Goal: Task Accomplishment & Management: Use online tool/utility

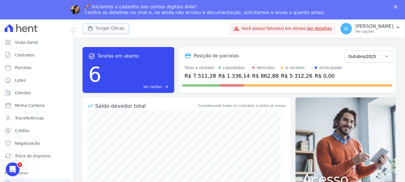
click at [103, 30] on button "Yurgel Obras" at bounding box center [106, 28] width 47 height 11
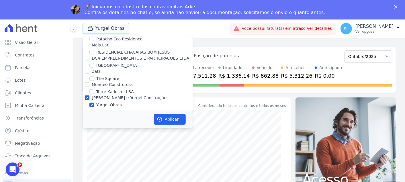
scroll to position [268, 0]
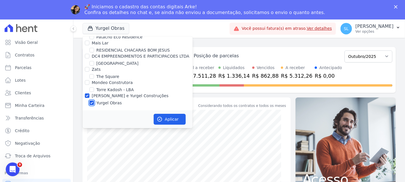
click at [91, 103] on input "Yurgel Obras" at bounding box center [91, 103] width 5 height 5
checkbox input "false"
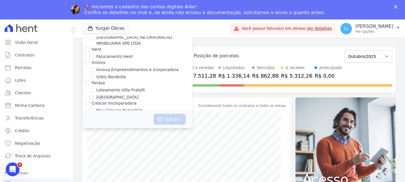
scroll to position [45, 0]
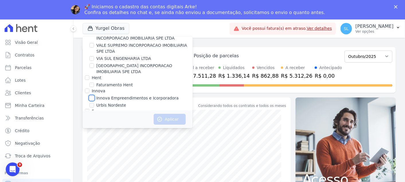
click at [93, 98] on input "Innova Empreendimentos e Icorporadora" at bounding box center [91, 98] width 5 height 5
checkbox input "true"
click at [160, 114] on button "Aplicar" at bounding box center [170, 119] width 32 height 11
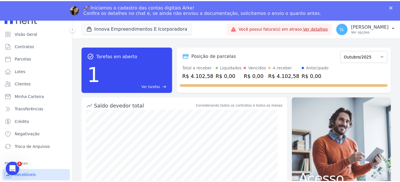
scroll to position [14, 0]
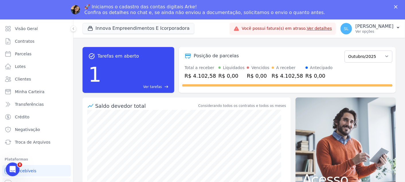
click at [30, 178] on link "Conta Hent" at bounding box center [36, 183] width 69 height 11
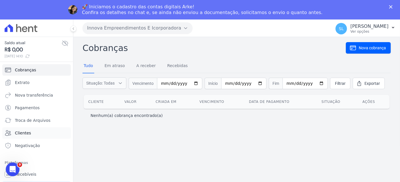
scroll to position [3, 0]
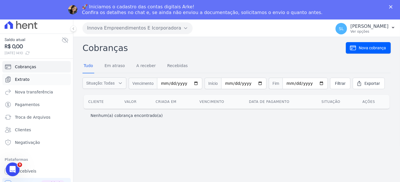
click at [44, 79] on link "Extrato" at bounding box center [36, 79] width 69 height 11
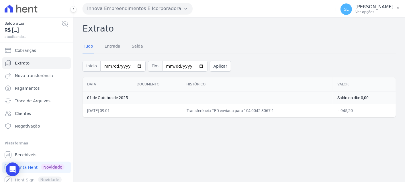
click at [48, 58] on link "Extrato" at bounding box center [36, 62] width 69 height 11
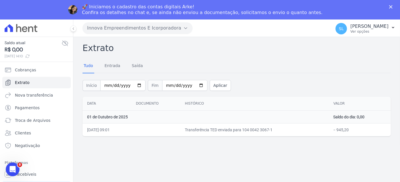
click at [111, 29] on button "Innova Empreendimentos E Icorporadora" at bounding box center [138, 27] width 110 height 11
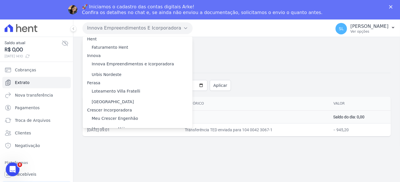
scroll to position [74, 0]
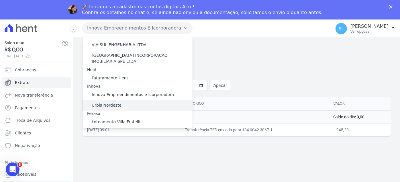
click at [117, 100] on div "Urbis Nordeste" at bounding box center [138, 105] width 110 height 11
click at [120, 100] on div "Urbis Nordeste" at bounding box center [138, 105] width 110 height 11
click at [112, 102] on label "Urbis Nordeste" at bounding box center [107, 105] width 30 height 6
click at [0, 0] on input "Urbis Nordeste" at bounding box center [0, 0] width 0 height 0
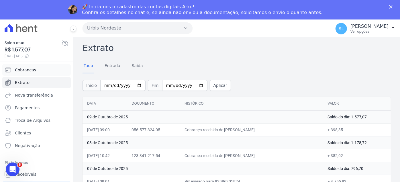
scroll to position [3, 0]
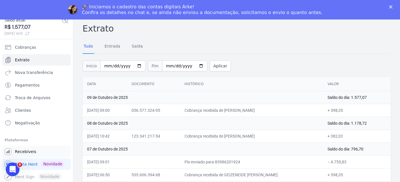
click at [36, 152] on link "Recebíveis" at bounding box center [36, 151] width 69 height 11
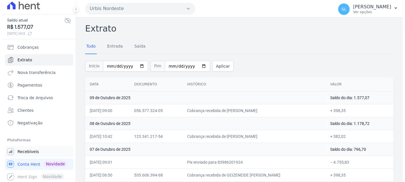
scroll to position [0, 0]
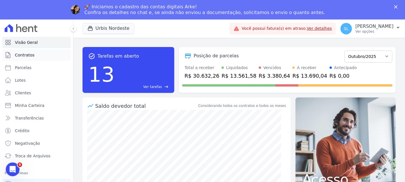
click at [29, 52] on span "Contratos" at bounding box center [24, 55] width 19 height 6
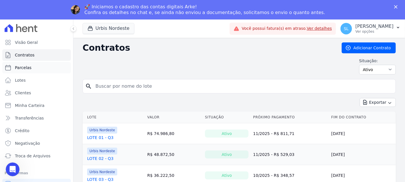
click at [20, 68] on span "Parcelas" at bounding box center [23, 68] width 17 height 6
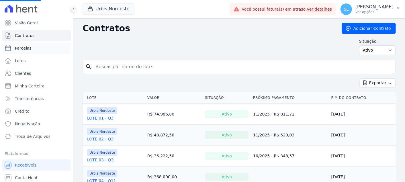
select select
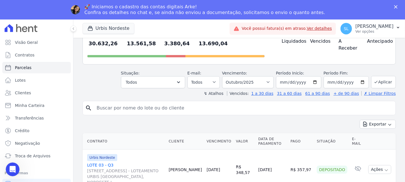
scroll to position [32, 0]
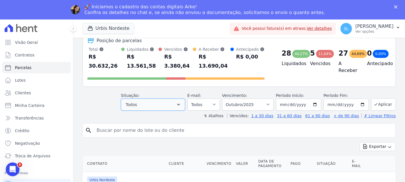
click at [163, 100] on button "Todos" at bounding box center [153, 105] width 64 height 12
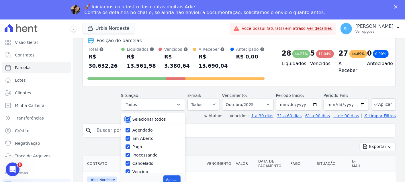
click at [130, 117] on input "Selecionar todos" at bounding box center [128, 119] width 5 height 5
checkbox input "false"
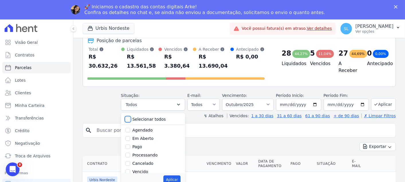
checkbox input "false"
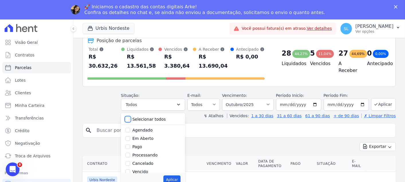
checkbox input "false"
click at [130, 144] on input "Pago" at bounding box center [128, 146] width 5 height 5
checkbox input "true"
click at [173, 175] on button "Aplicar" at bounding box center [171, 179] width 17 height 9
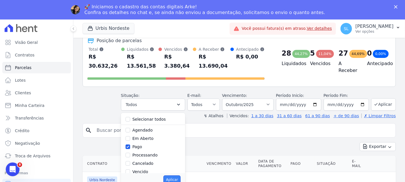
select select "paid"
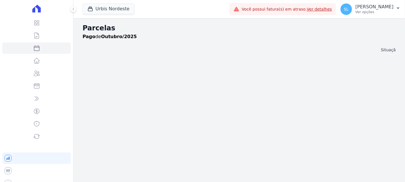
select select
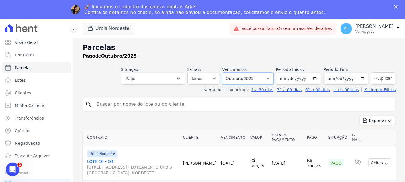
click at [231, 81] on select "Filtrar por período ──────── Todos os meses Agosto/2022 Setembro/2022 Outubro/2…" at bounding box center [248, 79] width 52 height 12
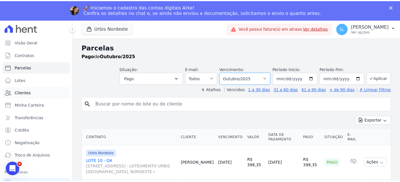
scroll to position [14, 0]
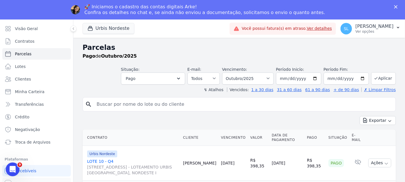
click at [29, 178] on link "Conta Hent" at bounding box center [36, 183] width 69 height 11
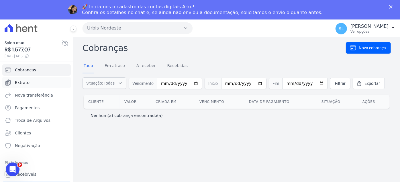
click at [54, 86] on link "Extrato" at bounding box center [36, 82] width 69 height 11
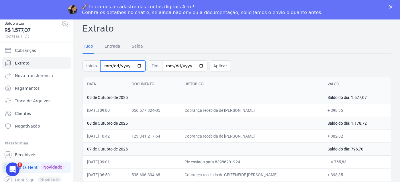
click at [132, 64] on input "[DATE]" at bounding box center [122, 65] width 45 height 11
type input "2025-09-01"
click at [180, 79] on th "Documento" at bounding box center [153, 84] width 53 height 14
click at [210, 69] on button "Aplicar" at bounding box center [220, 65] width 21 height 11
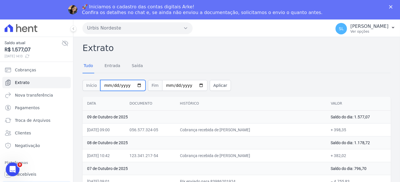
click at [133, 86] on input "2025-09-01" at bounding box center [122, 85] width 45 height 11
type input "[DATE]"
click at [211, 87] on button "Aplicar" at bounding box center [220, 85] width 21 height 11
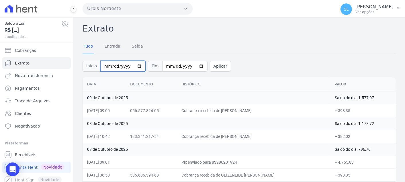
click at [135, 66] on input "[DATE]" at bounding box center [122, 66] width 45 height 11
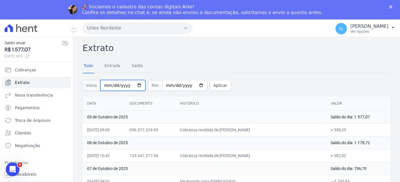
type input "[DATE]"
click at [210, 87] on button "Aplicar" at bounding box center [220, 85] width 21 height 11
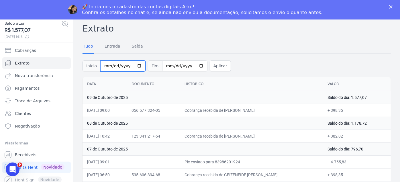
click at [131, 60] on input "2025-10-01" at bounding box center [122, 65] width 45 height 11
click at [136, 64] on input "2025-10-01" at bounding box center [122, 65] width 45 height 11
type input "2025-09-25"
click at [210, 65] on button "Aplicar" at bounding box center [220, 65] width 21 height 11
click at [133, 67] on input "[DATE]" at bounding box center [122, 65] width 45 height 11
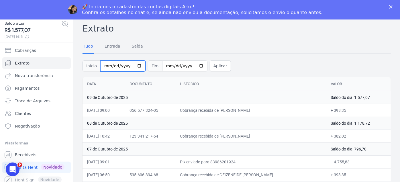
type input "[DATE]"
click at [210, 67] on button "Aplicar" at bounding box center [220, 65] width 21 height 11
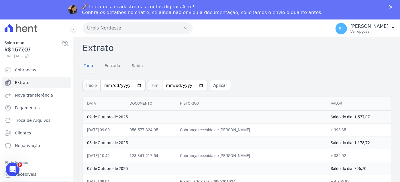
click at [133, 79] on div "Início 2025-09-15 Fim 2025-10-09 Aplicar" at bounding box center [237, 85] width 308 height 24
click at [134, 84] on input "2025-09-15" at bounding box center [122, 85] width 45 height 11
type input "[DATE]"
click at [210, 85] on button "Aplicar" at bounding box center [220, 85] width 21 height 11
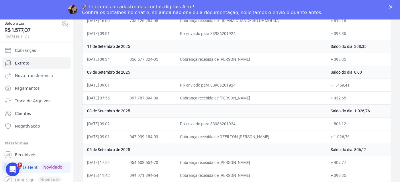
scroll to position [1055, 0]
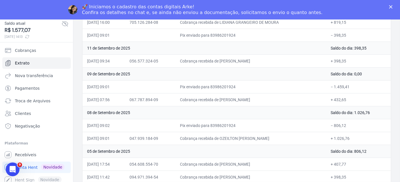
drag, startPoint x: 86, startPoint y: 66, endPoint x: 123, endPoint y: 68, distance: 37.0
click at [123, 68] on td "09 de Setembro de 2025" at bounding box center [205, 74] width 244 height 13
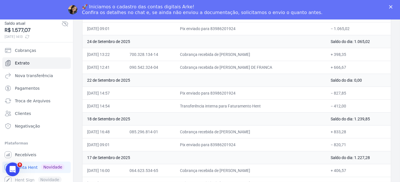
scroll to position [737, 0]
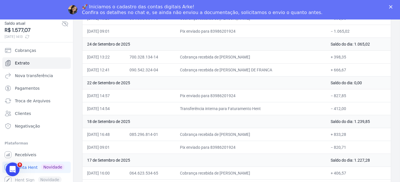
drag, startPoint x: 86, startPoint y: 78, endPoint x: 122, endPoint y: 79, distance: 36.1
click at [122, 79] on td "22 de Setembro de 2025" at bounding box center [205, 83] width 244 height 13
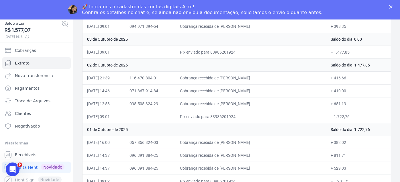
scroll to position [291, 0]
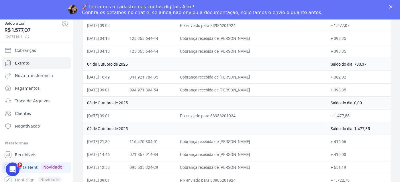
drag, startPoint x: 94, startPoint y: 101, endPoint x: 119, endPoint y: 103, distance: 24.7
click at [119, 103] on td "03 de Outubro de 2025" at bounding box center [205, 103] width 244 height 13
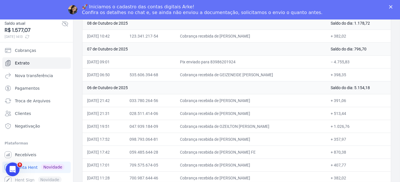
scroll to position [68, 0]
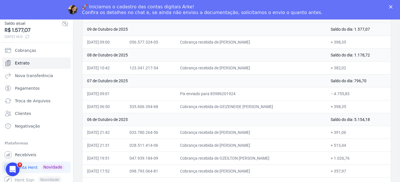
drag, startPoint x: 86, startPoint y: 79, endPoint x: 128, endPoint y: 78, distance: 41.9
click at [128, 78] on td "07 de Outubro de 2025" at bounding box center [205, 81] width 244 height 13
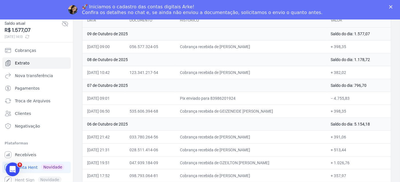
scroll to position [32, 0]
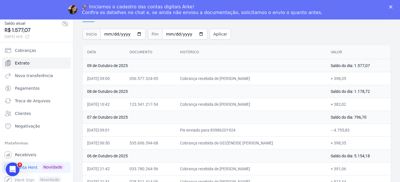
click at [341, 143] on td "+ 398,35" at bounding box center [358, 143] width 64 height 13
click at [342, 83] on td "+ 398,35" at bounding box center [358, 78] width 64 height 13
click at [343, 109] on td "+ 382,02" at bounding box center [358, 104] width 64 height 13
drag, startPoint x: 350, startPoint y: 105, endPoint x: 84, endPoint y: 106, distance: 266.0
click at [84, 106] on tr "08/10/2025, 10:42 123.341.217-54 Cobrança recebida de ABEL DOS SANTOS SIMOES + …" at bounding box center [237, 104] width 308 height 13
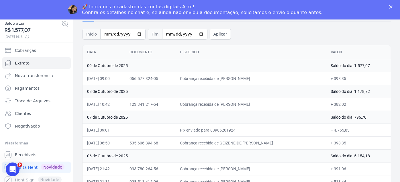
drag, startPoint x: 87, startPoint y: 129, endPoint x: 353, endPoint y: 126, distance: 266.0
click at [353, 126] on tr "07/10/2025, 09:01 Pix enviado para 83986201924 − 4.755,83" at bounding box center [237, 130] width 308 height 13
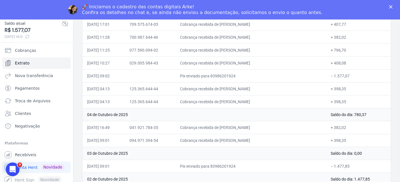
scroll to position [255, 0]
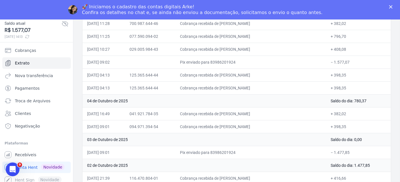
click at [326, 64] on td "Pix enviado para 83986201924" at bounding box center [250, 62] width 151 height 13
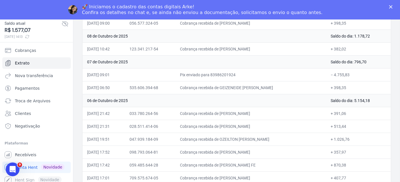
scroll to position [95, 0]
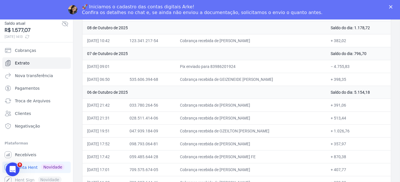
drag, startPoint x: 224, startPoint y: 78, endPoint x: 246, endPoint y: 76, distance: 22.1
click at [246, 76] on td "Cobrança recebida de GEIZENEIDE RODRIGUES DE ARAUJO" at bounding box center [250, 79] width 151 height 13
copy td "GEIZENEIDE"
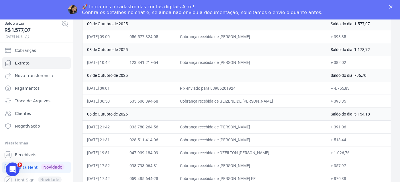
scroll to position [64, 0]
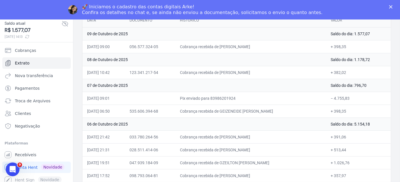
drag, startPoint x: 224, startPoint y: 45, endPoint x: 264, endPoint y: 48, distance: 39.7
click at [264, 48] on td "Cobrança recebida de EDIMILSON MARTINS DE OLIVEIRA" at bounding box center [250, 46] width 151 height 13
copy td "EDIMILSON MARTINS"
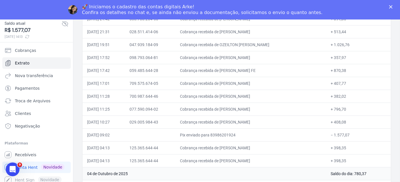
scroll to position [191, 0]
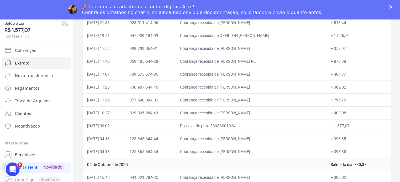
drag, startPoint x: 224, startPoint y: 136, endPoint x: 253, endPoint y: 136, distance: 28.7
click at [253, 136] on td "Cobrança recebida de JOSE GABRIEL" at bounding box center [250, 138] width 151 height 13
copy td "JOSE GABRIEL"
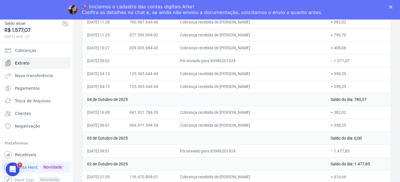
scroll to position [255, 0]
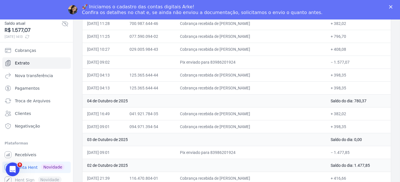
drag, startPoint x: 224, startPoint y: 125, endPoint x: 249, endPoint y: 124, distance: 25.5
click at [249, 124] on td "Cobrança recebida de ALEXSANDRA MATIAS DA SILVA" at bounding box center [250, 126] width 151 height 13
copy td "ALEXSANDRA"
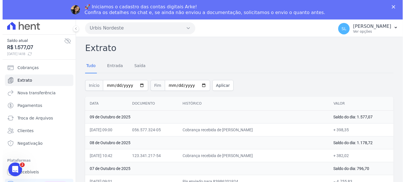
scroll to position [3, 0]
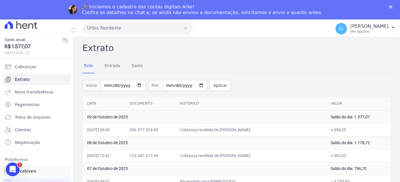
click at [25, 173] on span "Recebíveis" at bounding box center [25, 171] width 21 height 6
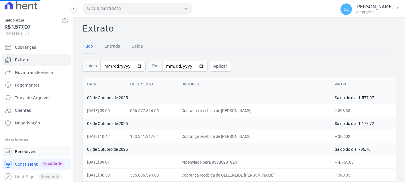
click at [33, 154] on link "Recebíveis" at bounding box center [36, 151] width 69 height 11
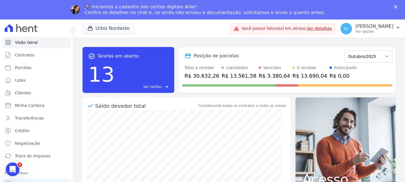
scroll to position [14, 0]
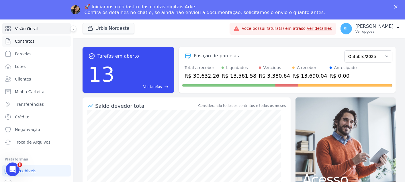
click at [44, 40] on link "Contratos" at bounding box center [36, 41] width 69 height 11
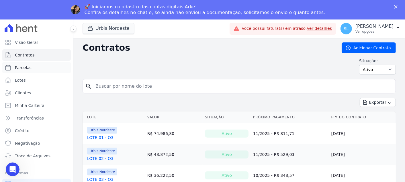
click at [54, 64] on link "Parcelas" at bounding box center [36, 67] width 69 height 11
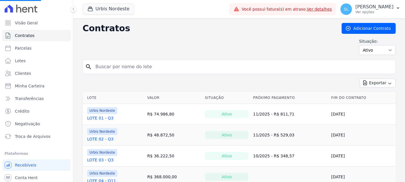
select select
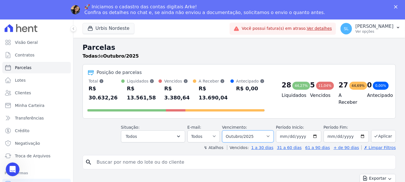
click at [264, 130] on select "[GEOGRAPHIC_DATA] por período ──────── Todos os meses Agosto/2022 Setembro/2022…" at bounding box center [248, 136] width 52 height 12
click at [226, 130] on select "[GEOGRAPHIC_DATA] por período ──────── Todos os meses Agosto/2022 Setembro/2022…" at bounding box center [248, 136] width 52 height 12
click at [173, 131] on button "Todos" at bounding box center [153, 136] width 64 height 12
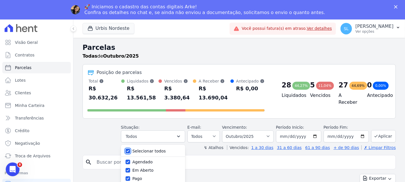
click at [130, 149] on input "Selecionar todos" at bounding box center [128, 151] width 5 height 5
checkbox input "false"
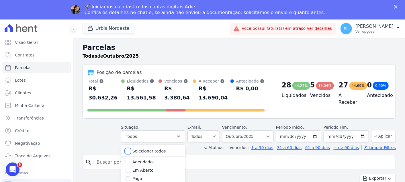
checkbox input "false"
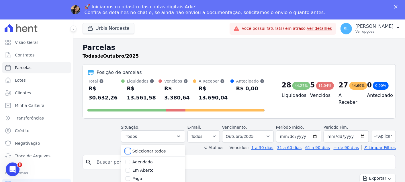
checkbox input "false"
click at [132, 175] on div "Pago" at bounding box center [153, 179] width 55 height 8
click at [130, 176] on input "Pago" at bounding box center [128, 178] width 5 height 5
checkbox input "true"
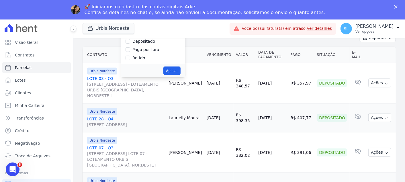
scroll to position [159, 0]
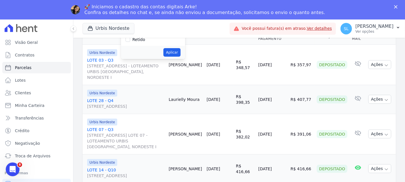
click at [182, 46] on div "Aplicar" at bounding box center [153, 52] width 64 height 13
click at [180, 48] on button "Aplicar" at bounding box center [171, 52] width 17 height 9
select select "paid"
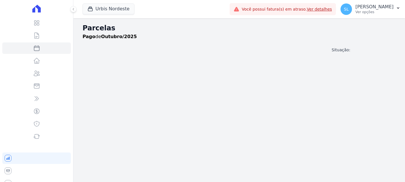
select select
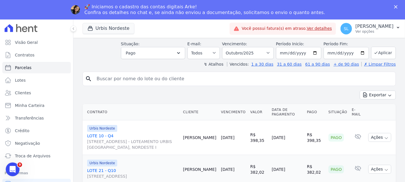
drag, startPoint x: 288, startPoint y: 166, endPoint x: 122, endPoint y: 163, distance: 166.0
click at [252, 155] on td "R$ 382,02" at bounding box center [258, 169] width 21 height 29
drag, startPoint x: 195, startPoint y: 155, endPoint x: 148, endPoint y: 167, distance: 49.0
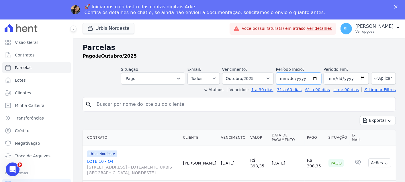
click at [314, 80] on input "[DATE]" at bounding box center [298, 79] width 45 height 12
type input "[DATE]"
click at [317, 77] on input "[DATE]" at bounding box center [298, 79] width 45 height 12
drag, startPoint x: 369, startPoint y: 77, endPoint x: 363, endPoint y: 79, distance: 6.0
click at [371, 77] on button "Aplicar" at bounding box center [383, 78] width 25 height 12
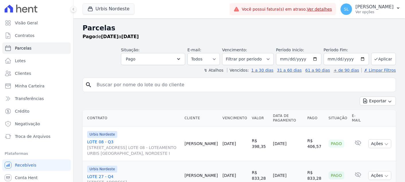
select select
click at [315, 59] on input "2025-08-01" at bounding box center [298, 59] width 45 height 12
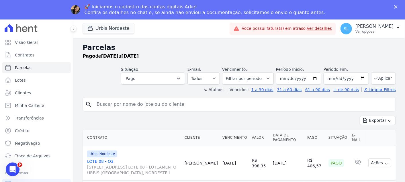
click at [102, 125] on div "Exportar Exportar PDF Exportar CSV" at bounding box center [239, 122] width 313 height 13
click at [269, 77] on select "Filtrar por período ──────── Todos os meses Agosto/2022 Setembro/2022 Outubro/2…" at bounding box center [248, 79] width 52 height 12
click at [168, 76] on button "Pago" at bounding box center [153, 79] width 64 height 12
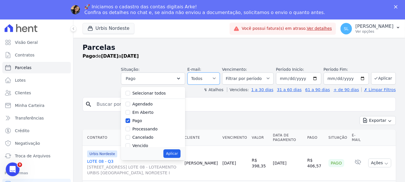
click at [211, 77] on select "Todos Lido Não-lido" at bounding box center [203, 79] width 32 height 12
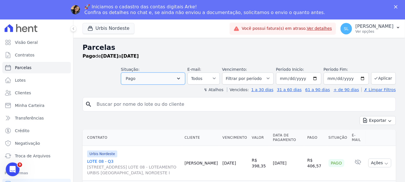
click at [169, 80] on button "Pago" at bounding box center [153, 79] width 64 height 12
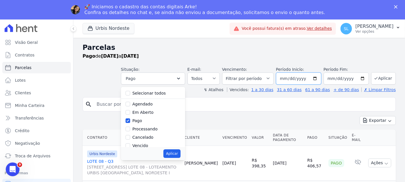
click at [319, 77] on input "2025-08-01" at bounding box center [298, 79] width 45 height 12
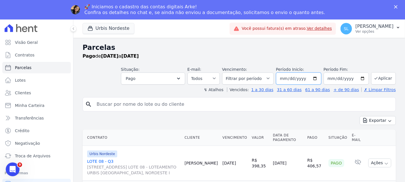
click at [312, 77] on input "2025-08-01" at bounding box center [298, 79] width 45 height 12
click at [262, 126] on div "Exportar Exportar PDF Exportar CSV" at bounding box center [239, 122] width 313 height 13
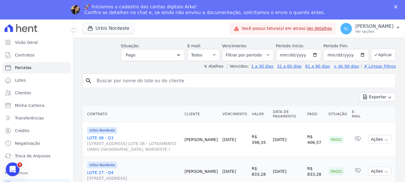
scroll to position [32, 0]
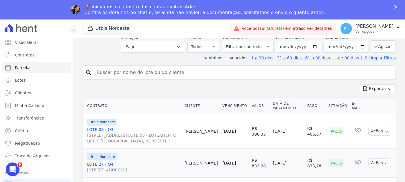
click at [159, 69] on input "search" at bounding box center [243, 72] width 300 height 11
type input "ABEL"
click at [266, 67] on input "ABEL" at bounding box center [243, 72] width 300 height 11
select select
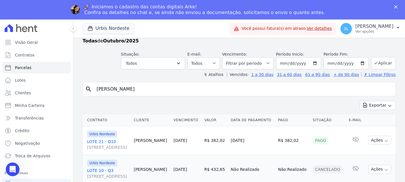
scroll to position [30, 0]
drag, startPoint x: 225, startPoint y: 137, endPoint x: 354, endPoint y: 132, distance: 128.5
drag, startPoint x: 354, startPoint y: 132, endPoint x: 114, endPoint y: 136, distance: 239.4
click at [118, 83] on input "ABEL" at bounding box center [243, 88] width 300 height 11
type input "A"
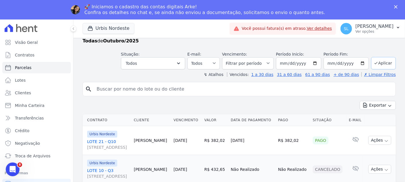
click at [380, 57] on button "Aplicar" at bounding box center [383, 63] width 25 height 12
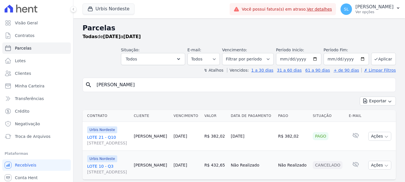
select select
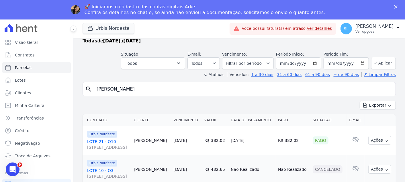
click at [386, 83] on input "[PERSON_NAME]" at bounding box center [243, 88] width 300 height 11
click at [381, 83] on input "[PERSON_NAME]" at bounding box center [243, 88] width 300 height 11
click at [373, 57] on button "Aplicar" at bounding box center [383, 63] width 25 height 12
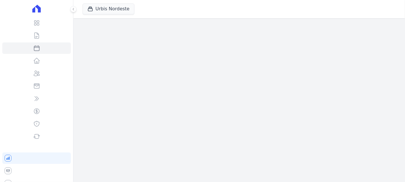
select select
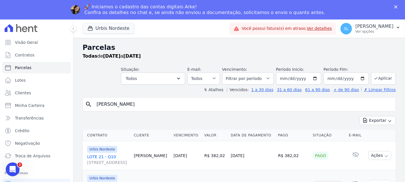
click at [383, 104] on input "[PERSON_NAME]" at bounding box center [243, 104] width 300 height 11
click at [291, 118] on div "Exportar Exportar PDF Exportar CSV" at bounding box center [239, 122] width 313 height 13
click at [25, 68] on span "Parcelas" at bounding box center [23, 68] width 17 height 6
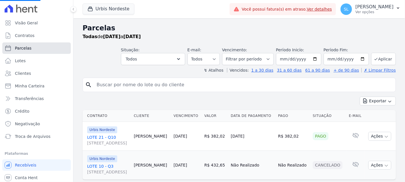
click at [26, 49] on span "Parcelas" at bounding box center [23, 48] width 17 height 6
select select
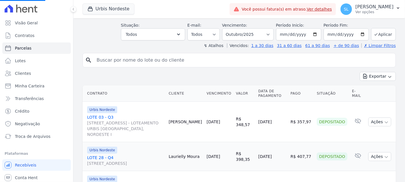
scroll to position [127, 0]
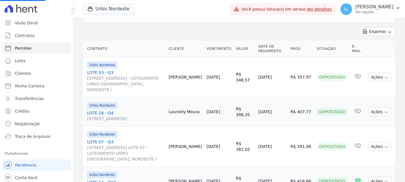
select select
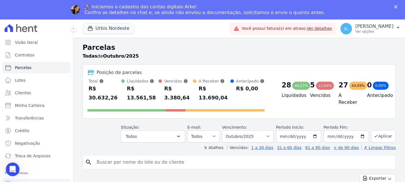
scroll to position [0, 0]
click at [182, 145] on div "↯ Atalhos Vencidos: 1 a 30 dias 31 a 60 dias 61 a 90 dias + de 90 dias ✗ Limpar…" at bounding box center [239, 148] width 313 height 6
click at [175, 130] on button "Todos" at bounding box center [153, 136] width 64 height 12
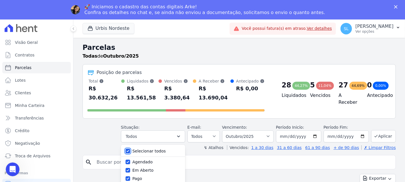
click at [130, 149] on input "Selecionar todos" at bounding box center [128, 151] width 5 height 5
checkbox input "false"
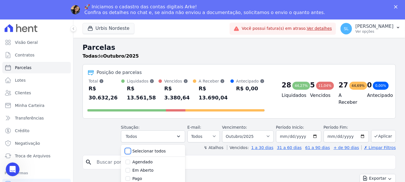
checkbox input "false"
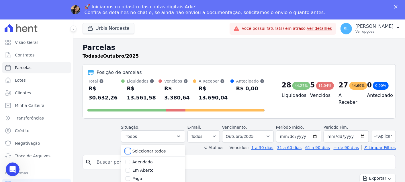
checkbox input "false"
click at [130, 176] on input "Pago" at bounding box center [128, 178] width 5 height 5
checkbox input "true"
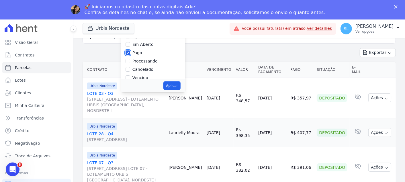
scroll to position [127, 0]
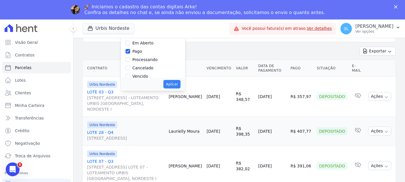
click at [170, 80] on div "Aplicar" at bounding box center [153, 84] width 64 height 13
click at [177, 80] on button "Aplicar" at bounding box center [171, 84] width 17 height 9
select select "paid"
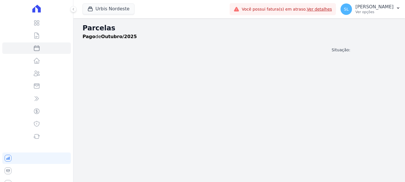
select select
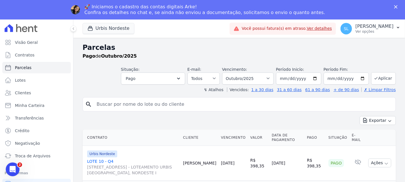
scroll to position [30, 0]
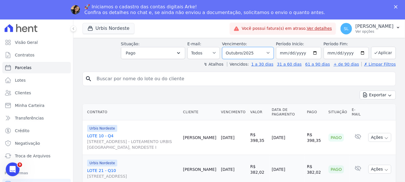
click at [271, 48] on select "[GEOGRAPHIC_DATA] por período ──────── Todos os meses Agosto/2022 Setembro/2022…" at bounding box center [248, 53] width 52 height 12
select select "09/2025"
click at [226, 47] on select "[GEOGRAPHIC_DATA] por período ──────── Todos os meses Agosto/2022 Setembro/2022…" at bounding box center [248, 53] width 52 height 12
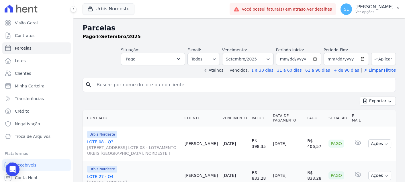
select select
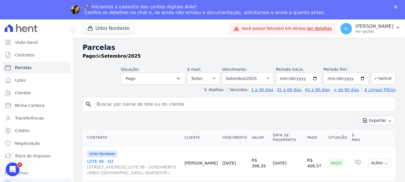
scroll to position [30, 0]
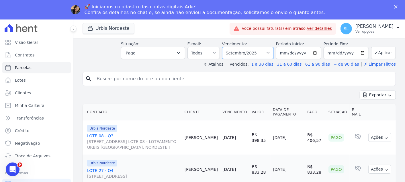
click at [265, 48] on select "[GEOGRAPHIC_DATA] por período ──────── Todos os meses Agosto/2022 Setembro/2022…" at bounding box center [248, 53] width 52 height 12
drag, startPoint x: 330, startPoint y: 83, endPoint x: 267, endPoint y: 75, distance: 63.9
click at [330, 83] on div "search Exportar Exportar PDF Exportar CSV Contrato Cliente Vencimento [GEOGRAPH…" at bounding box center [239, 134] width 313 height 125
click at [241, 49] on select "[GEOGRAPHIC_DATA] por período ──────── Todos os meses Agosto/2022 Setembro/2022…" at bounding box center [248, 53] width 52 height 12
select select "10/2025"
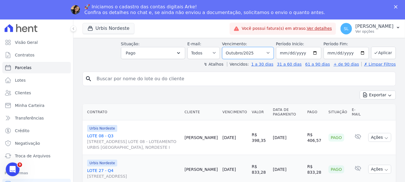
click at [226, 47] on select "Filtrar por período ──────── Todos os meses Agosto/2022 Setembro/2022 Outubro/2…" at bounding box center [248, 53] width 52 height 12
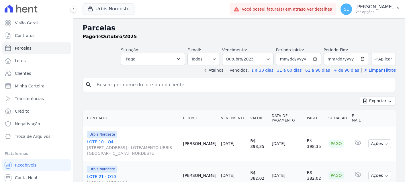
select select
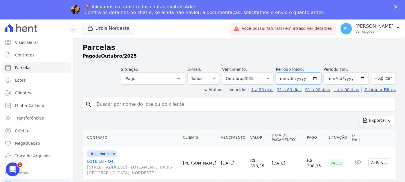
click at [314, 77] on input "[DATE]" at bounding box center [298, 79] width 45 height 12
type input "[DATE]"
click at [359, 79] on input "[DATE]" at bounding box center [346, 79] width 45 height 12
type input "[DATE]"
click at [371, 79] on button "Aplicar" at bounding box center [383, 78] width 25 height 12
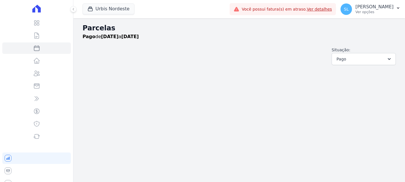
select select
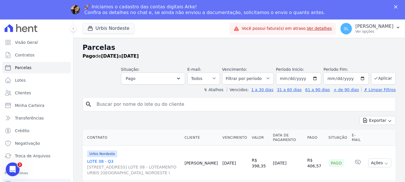
scroll to position [30, 0]
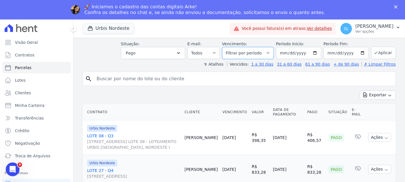
click at [264, 48] on select "[GEOGRAPHIC_DATA] por período ──────── Todos os meses Agosto/2022 Setembro/2022…" at bounding box center [248, 53] width 52 height 12
click at [298, 96] on div "Exportar Exportar PDF Exportar CSV" at bounding box center [239, 97] width 313 height 13
click at [265, 47] on select "[GEOGRAPHIC_DATA] por período ──────── Todos os meses Agosto/2022 Setembro/2022…" at bounding box center [248, 53] width 52 height 12
click at [314, 47] on input "2025-09-01" at bounding box center [298, 53] width 45 height 12
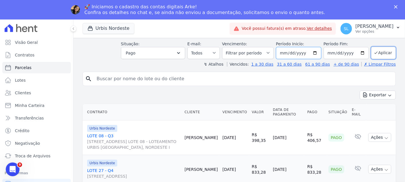
click at [317, 47] on input "2025-08-01" at bounding box center [298, 53] width 45 height 12
click at [316, 47] on input "2025-08-01" at bounding box center [298, 53] width 45 height 12
type input "2025-09-01"
click at [367, 49] on div "Situação: Agendado Em Aberto Pago Processando Cancelado Vencido Transferindo De…" at bounding box center [258, 50] width 275 height 18
click at [371, 49] on button "Aplicar" at bounding box center [383, 53] width 25 height 12
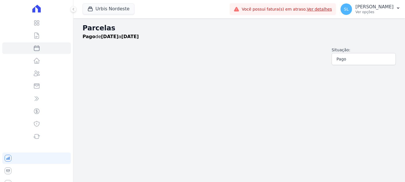
select select
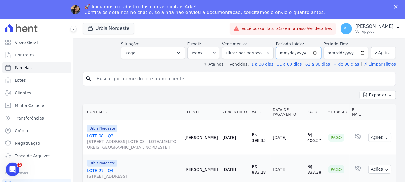
click at [315, 49] on input "[DATE]" at bounding box center [298, 53] width 45 height 12
click at [272, 47] on select "[GEOGRAPHIC_DATA] por período ──────── Todos os meses Agosto/2022 Setembro/2022…" at bounding box center [248, 53] width 52 height 12
click at [320, 79] on input "search" at bounding box center [243, 78] width 300 height 11
click at [319, 47] on input "[DATE]" at bounding box center [298, 53] width 45 height 12
click at [312, 48] on input "[DATE]" at bounding box center [298, 53] width 45 height 12
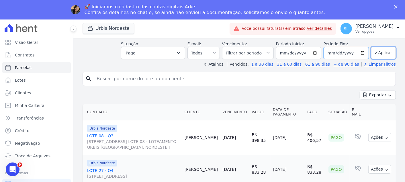
type input "[DATE]"
click at [359, 48] on input "[DATE]" at bounding box center [346, 53] width 45 height 12
type input "[DATE]"
click at [383, 52] on button "Aplicar" at bounding box center [383, 53] width 25 height 12
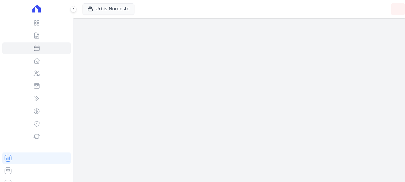
select select
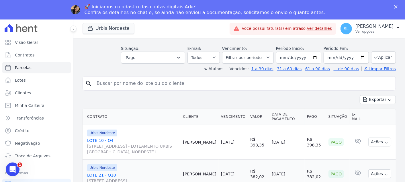
scroll to position [30, 0]
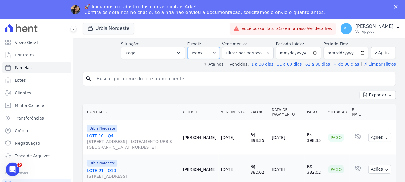
click at [199, 48] on select "Todos Lido Não-lido" at bounding box center [203, 53] width 32 height 12
click at [185, 49] on button "Pago" at bounding box center [153, 53] width 64 height 12
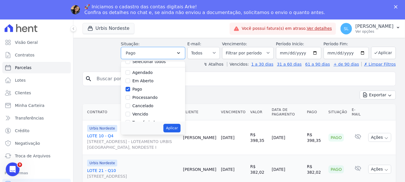
scroll to position [0, 0]
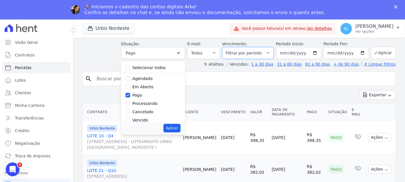
click at [269, 48] on select "[GEOGRAPHIC_DATA] por período ──────── Todos os meses Agosto/2022 Setembro/2022…" at bounding box center [248, 53] width 52 height 12
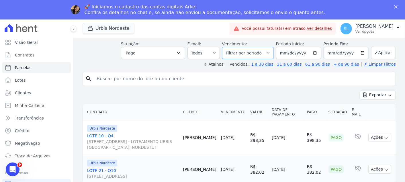
click at [269, 48] on select "[GEOGRAPHIC_DATA] por período ──────── Todos os meses Agosto/2022 Setembro/2022…" at bounding box center [248, 53] width 52 height 12
click at [314, 47] on input "[DATE]" at bounding box center [298, 53] width 45 height 12
type input "[DATE]"
click at [359, 47] on input "[DATE]" at bounding box center [346, 53] width 45 height 12
type input "[DATE]"
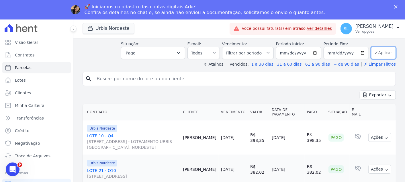
click at [374, 50] on icon "submit" at bounding box center [376, 52] width 5 height 5
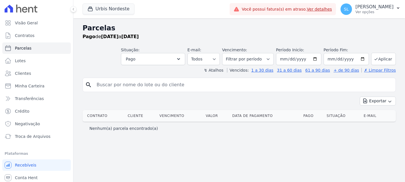
select select
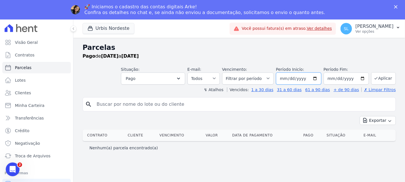
click at [320, 78] on input "[DATE]" at bounding box center [298, 79] width 45 height 12
type input "[DATE]"
click at [365, 78] on input "[DATE]" at bounding box center [346, 79] width 45 height 12
type input "[DATE]"
click at [383, 81] on button "Aplicar" at bounding box center [383, 78] width 25 height 12
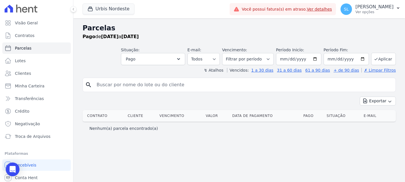
select select
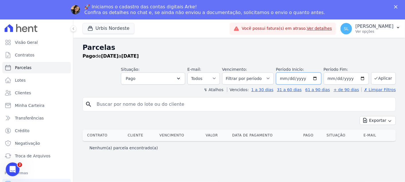
click at [316, 77] on input "2025-07-01" at bounding box center [298, 79] width 45 height 12
type input "2025-09-01"
click at [363, 79] on input "2025-07-30" at bounding box center [346, 79] width 45 height 12
type input "2025-09-30"
click at [373, 84] on header "Parcelas Pago de 01/07/2025 a 30/07/2025 Situação: Agendado Em Aberto Pago Proc…" at bounding box center [239, 67] width 313 height 50
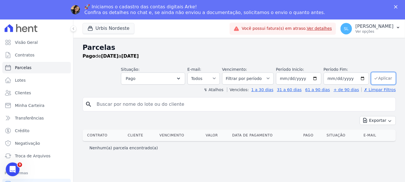
click at [378, 82] on button "Aplicar" at bounding box center [383, 78] width 25 height 12
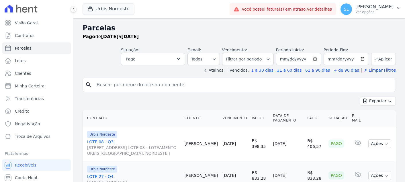
select select
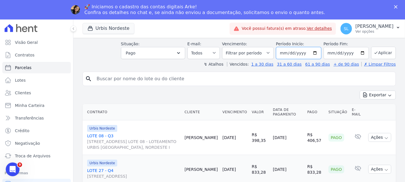
click at [314, 48] on input "[DATE]" at bounding box center [298, 53] width 45 height 12
click at [263, 47] on select "[GEOGRAPHIC_DATA] por período ──────── Todos os meses Agosto/2022 Setembro/2022…" at bounding box center [248, 53] width 52 height 12
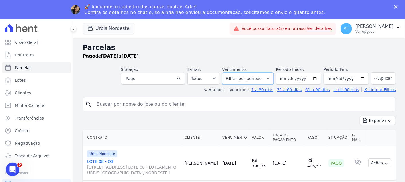
scroll to position [30, 0]
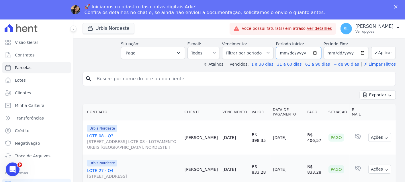
click at [312, 48] on input "[DATE]" at bounding box center [298, 53] width 45 height 12
click at [317, 47] on input "[DATE]" at bounding box center [298, 53] width 45 height 12
click at [309, 50] on input "[DATE]" at bounding box center [298, 53] width 45 height 12
click at [315, 47] on input "2025-10-14" at bounding box center [298, 53] width 45 height 12
type input "[DATE]"
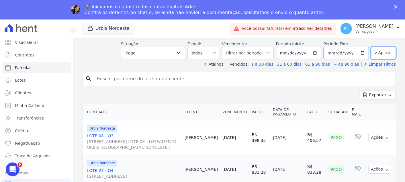
click at [360, 48] on input "2025-09-30" at bounding box center [346, 53] width 45 height 12
type input "[DATE]"
click at [383, 49] on button "Aplicar" at bounding box center [383, 53] width 25 height 12
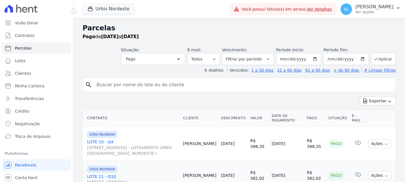
select select
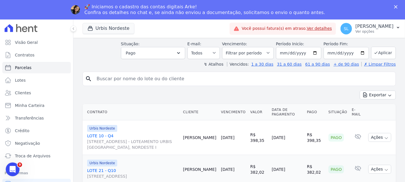
click at [178, 75] on input "search" at bounding box center [243, 78] width 300 height 11
paste input "GEIZENEIDE"
type input "GEIZENEIDE"
click at [376, 47] on button "Aplicar" at bounding box center [383, 53] width 25 height 12
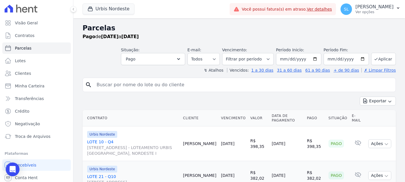
select select
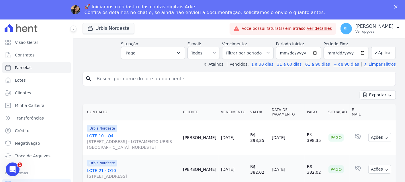
scroll to position [30, 0]
click at [193, 74] on input "search" at bounding box center [243, 78] width 300 height 11
paste input "[URL][DOMAIN_NAME]"
drag, startPoint x: 289, startPoint y: 75, endPoint x: 70, endPoint y: 73, distance: 219.0
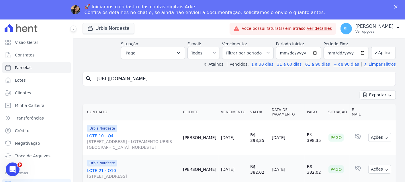
click at [70, 73] on div "Visão Geral Contratos [GEOGRAPHIC_DATA] Lotes Clientes Minha Carteira Transferê…" at bounding box center [202, 110] width 405 height 182
paste input "GEIZENEIDE"
type input "GEIZENEIDE"
select select
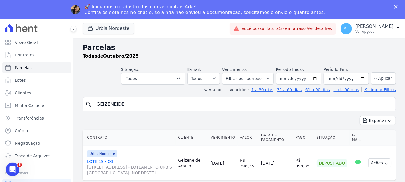
click at [196, 101] on input "GEIZENEIDE" at bounding box center [243, 104] width 300 height 11
drag, startPoint x: 191, startPoint y: 105, endPoint x: 0, endPoint y: 86, distance: 191.5
click at [0, 87] on html "Visão Geral Contratos [GEOGRAPHIC_DATA] Lotes Clientes Minha Carteira Transferê…" at bounding box center [202, 101] width 405 height 202
type input "abel"
select select
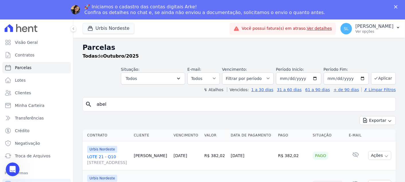
scroll to position [30, 0]
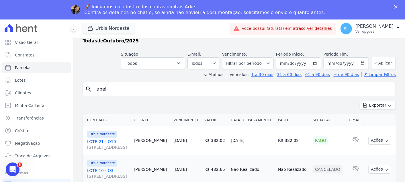
click at [150, 83] on input "abel" at bounding box center [243, 88] width 300 height 11
drag, startPoint x: 62, startPoint y: 86, endPoint x: 35, endPoint y: 87, distance: 26.7
click at [35, 87] on div "Visão Geral Contratos [GEOGRAPHIC_DATA] Lotes Clientes Minha Carteira Transferê…" at bounding box center [202, 110] width 405 height 182
paste input "[PERSON_NAME]"
type input "[PERSON_NAME]"
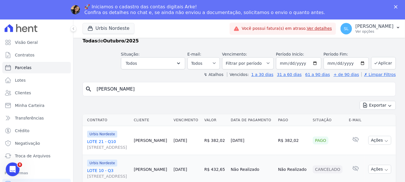
select select
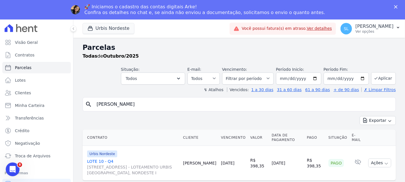
click at [154, 107] on input "[PERSON_NAME]" at bounding box center [243, 104] width 300 height 11
drag, startPoint x: 142, startPoint y: 108, endPoint x: 13, endPoint y: 115, distance: 129.5
click at [13, 115] on div "Visão Geral Contratos [GEOGRAPHIC_DATA] Lotes Clientes Minha Carteira Transferê…" at bounding box center [202, 110] width 405 height 182
paste input "[PERSON_NAME]"
type input "[PERSON_NAME]"
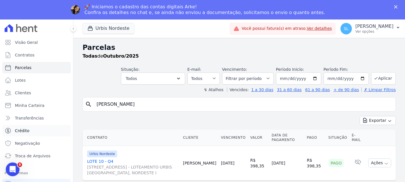
select select
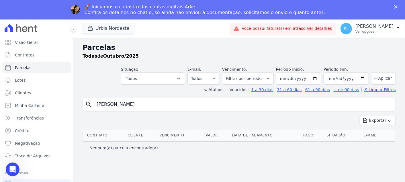
click at [119, 102] on input "[PERSON_NAME]" at bounding box center [243, 104] width 300 height 11
click at [137, 104] on input "[PERSON_NAME]" at bounding box center [243, 104] width 300 height 11
drag, startPoint x: 137, startPoint y: 104, endPoint x: 112, endPoint y: 105, distance: 25.5
click at [111, 105] on input "[PERSON_NAME]" at bounding box center [243, 104] width 300 height 11
type input "[PERSON_NAME]"
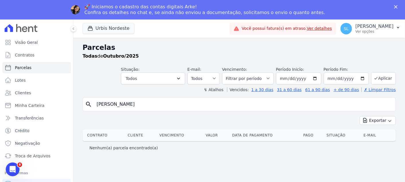
select select
click at [109, 105] on input "[PERSON_NAME]]" at bounding box center [243, 104] width 300 height 11
type input "[PERSON_NAME]"
select select
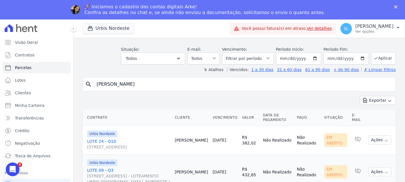
scroll to position [30, 0]
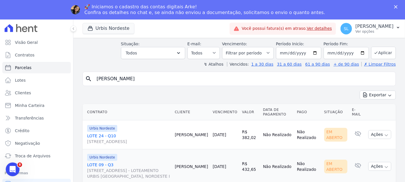
click at [131, 75] on input "[PERSON_NAME]" at bounding box center [243, 78] width 300 height 11
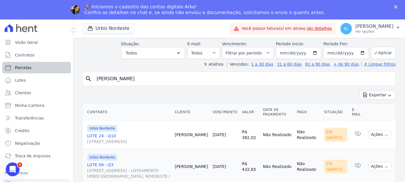
drag, startPoint x: 117, startPoint y: 75, endPoint x: 58, endPoint y: 70, distance: 59.2
click at [58, 70] on div "Visão Geral Contratos [GEOGRAPHIC_DATA] Lotes Clientes Minha Carteira Transferê…" at bounding box center [202, 110] width 405 height 182
paste input "ALEXSANDRA"
type input "ALEXSANDRA"
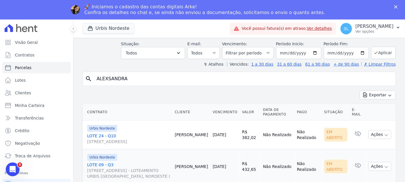
select select
